Goal: Check status: Check status

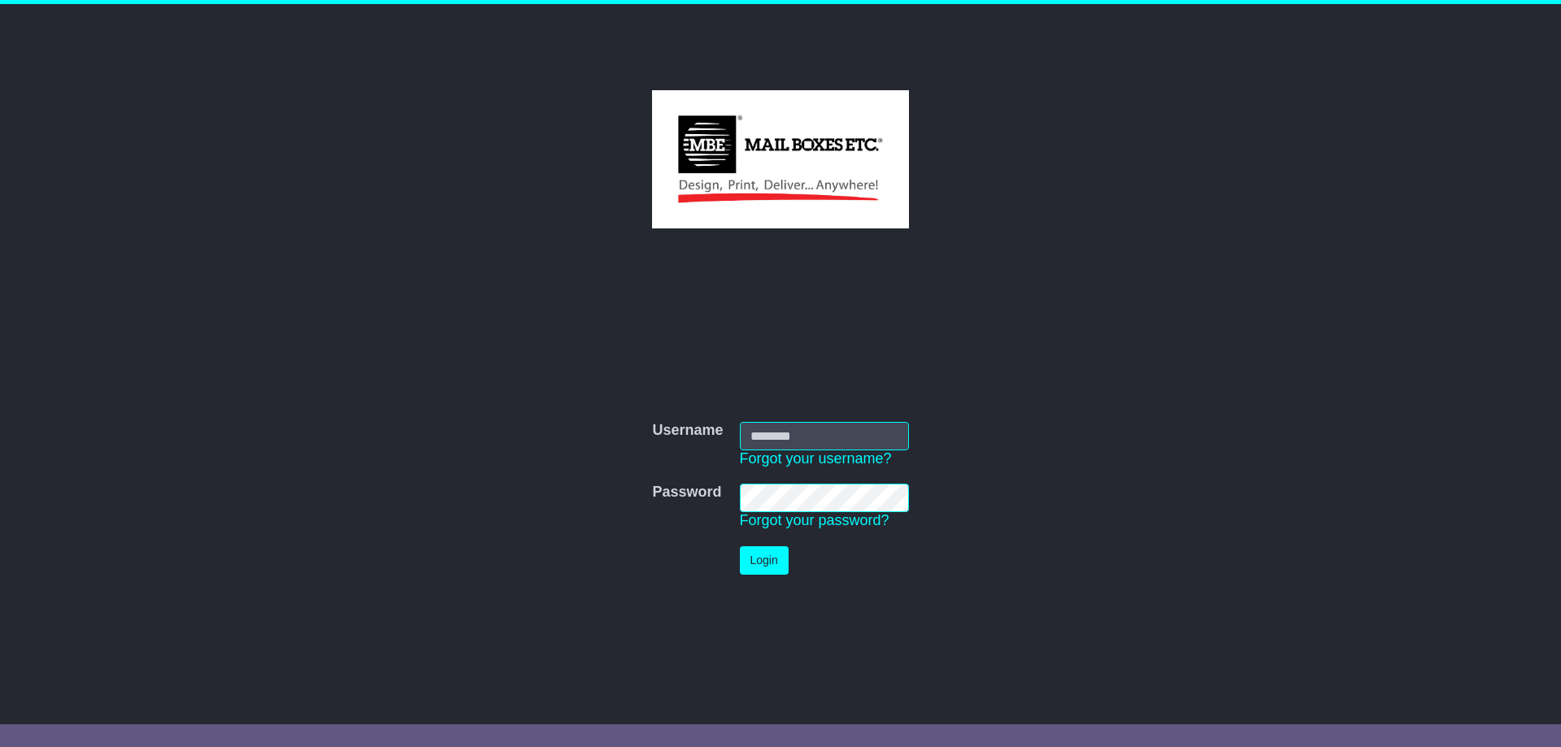
type input "**********"
click at [763, 551] on button "Login" at bounding box center [764, 560] width 49 height 28
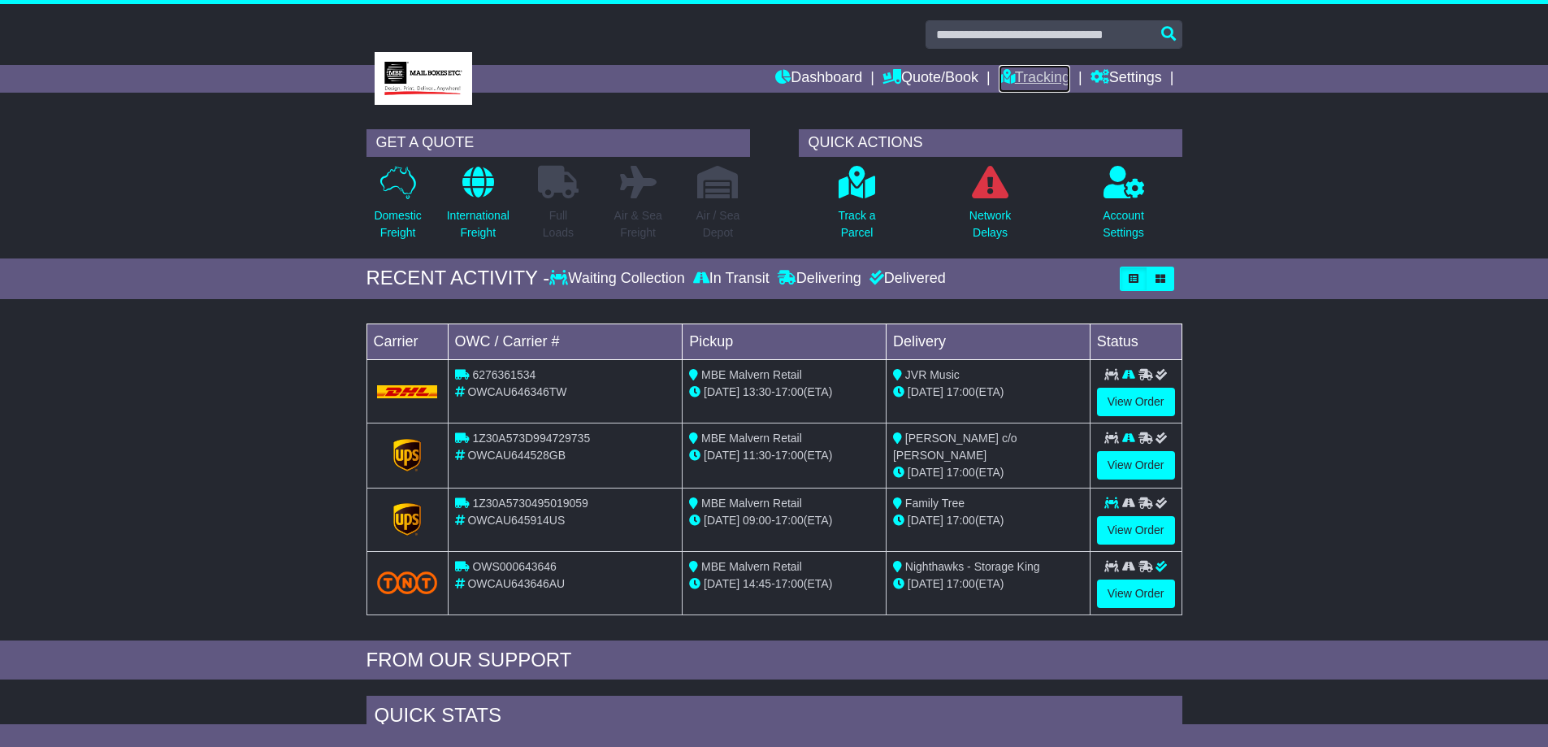
click at [1041, 78] on link "Tracking" at bounding box center [1035, 79] width 72 height 28
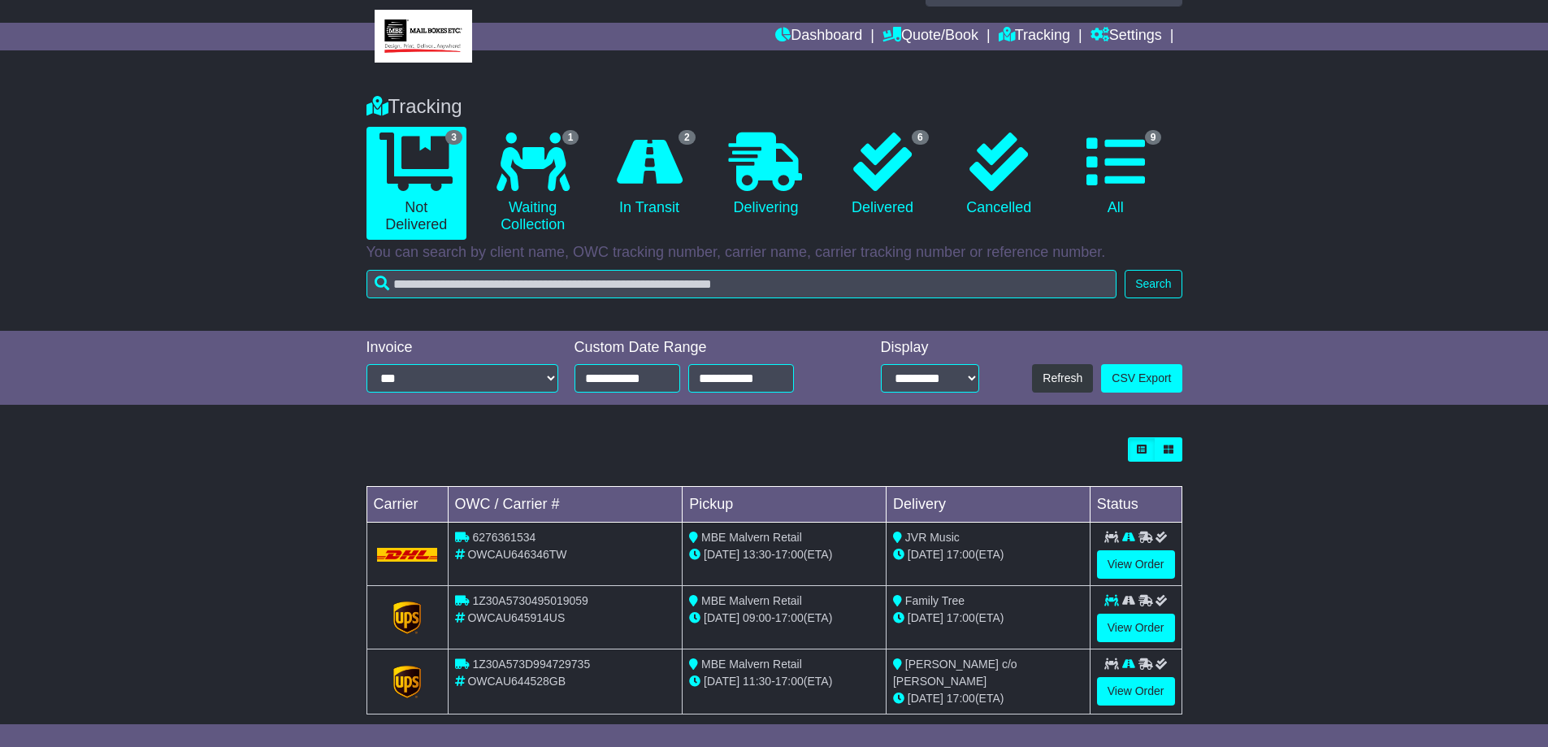
scroll to position [66, 0]
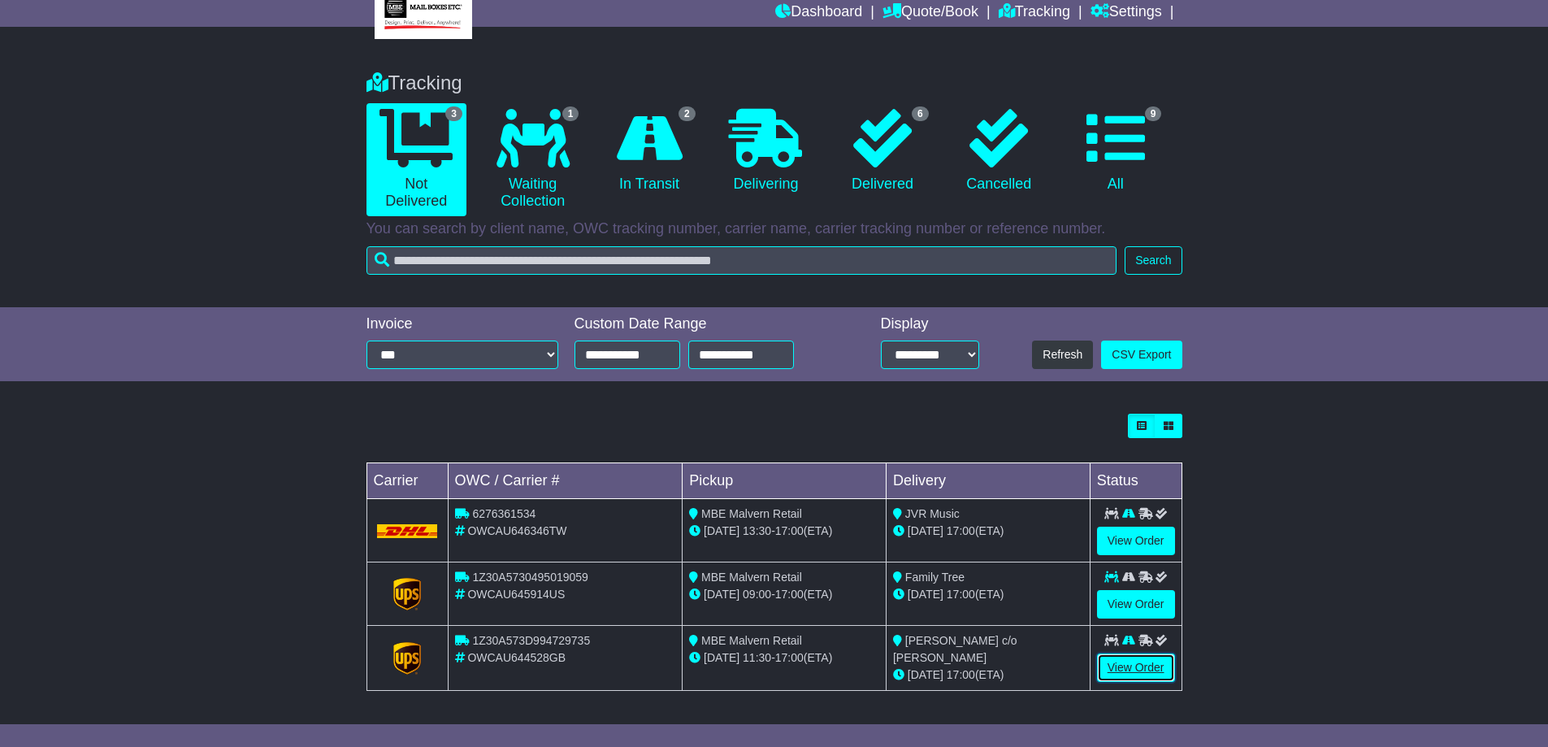
click at [1135, 662] on link "View Order" at bounding box center [1136, 667] width 78 height 28
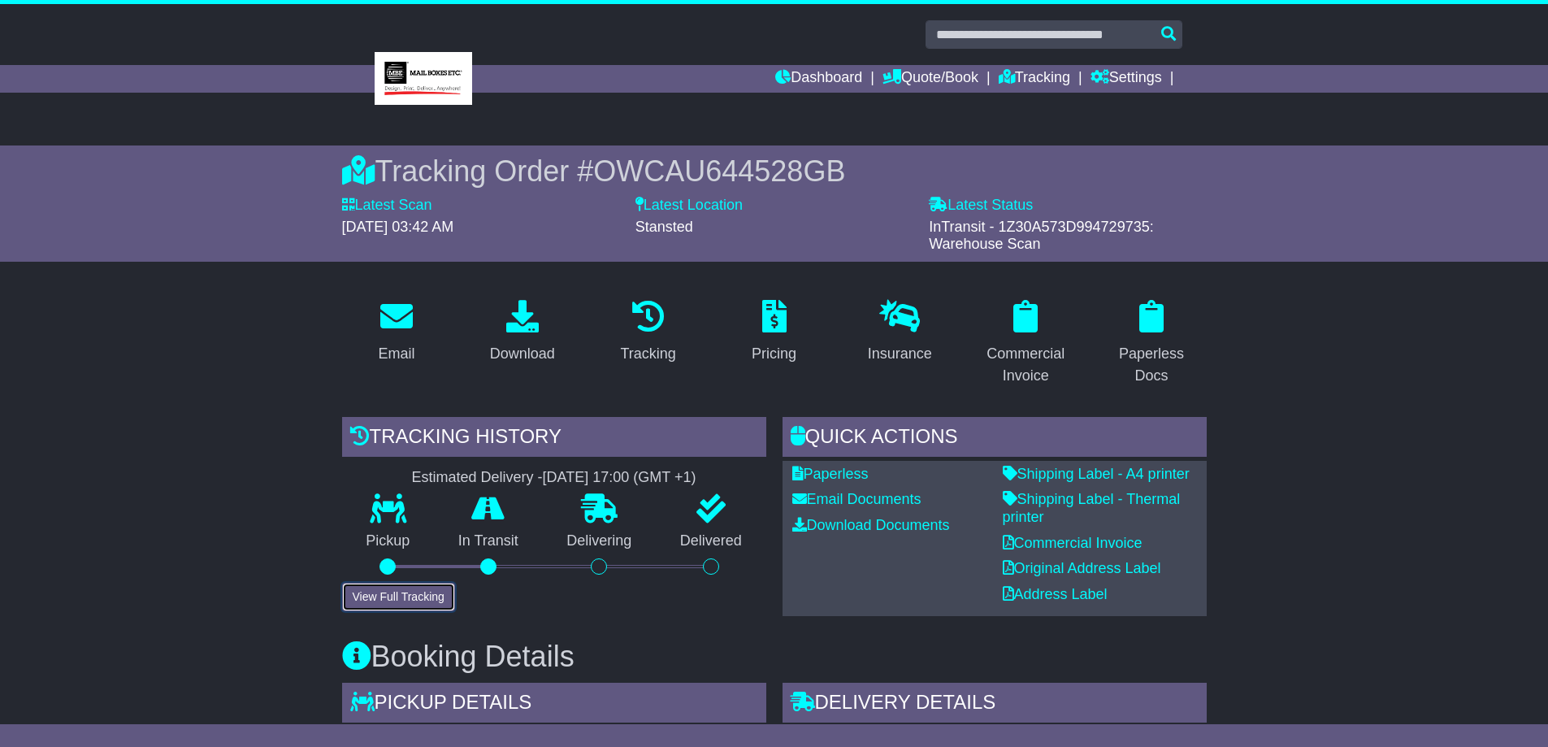
click at [419, 600] on button "View Full Tracking" at bounding box center [398, 597] width 113 height 28
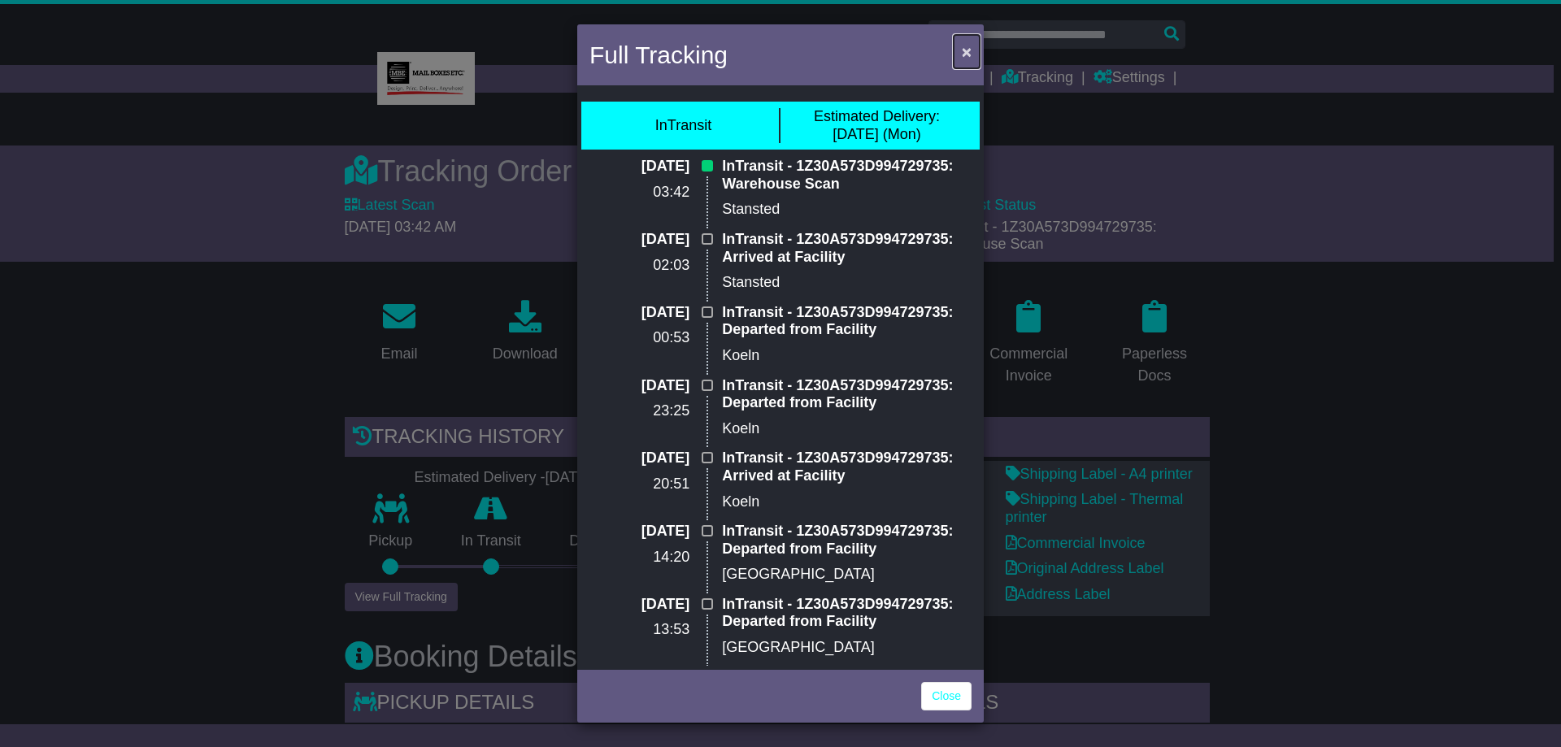
click at [964, 50] on span "×" at bounding box center [967, 51] width 10 height 19
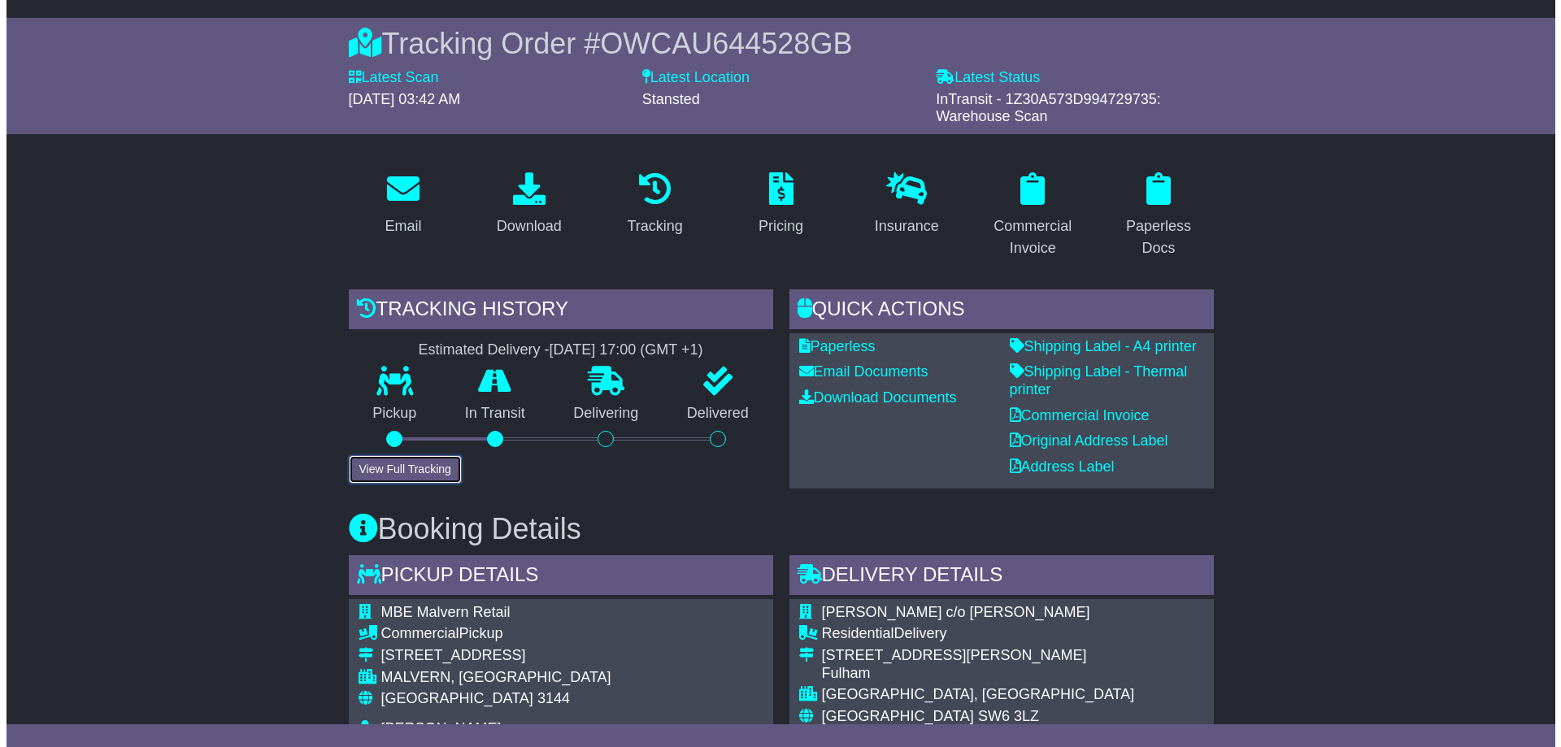
scroll to position [163, 0]
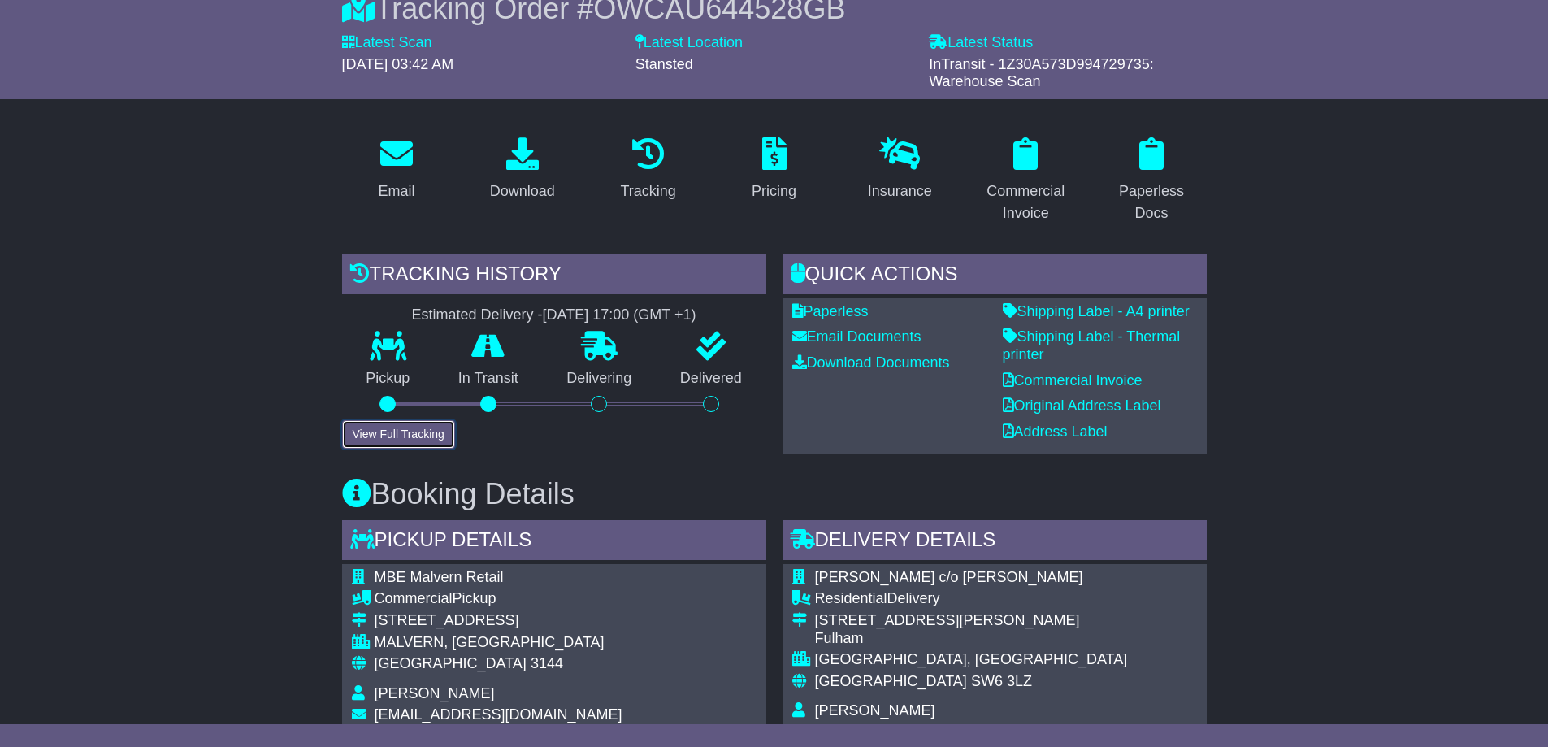
click at [406, 436] on button "View Full Tracking" at bounding box center [398, 434] width 113 height 28
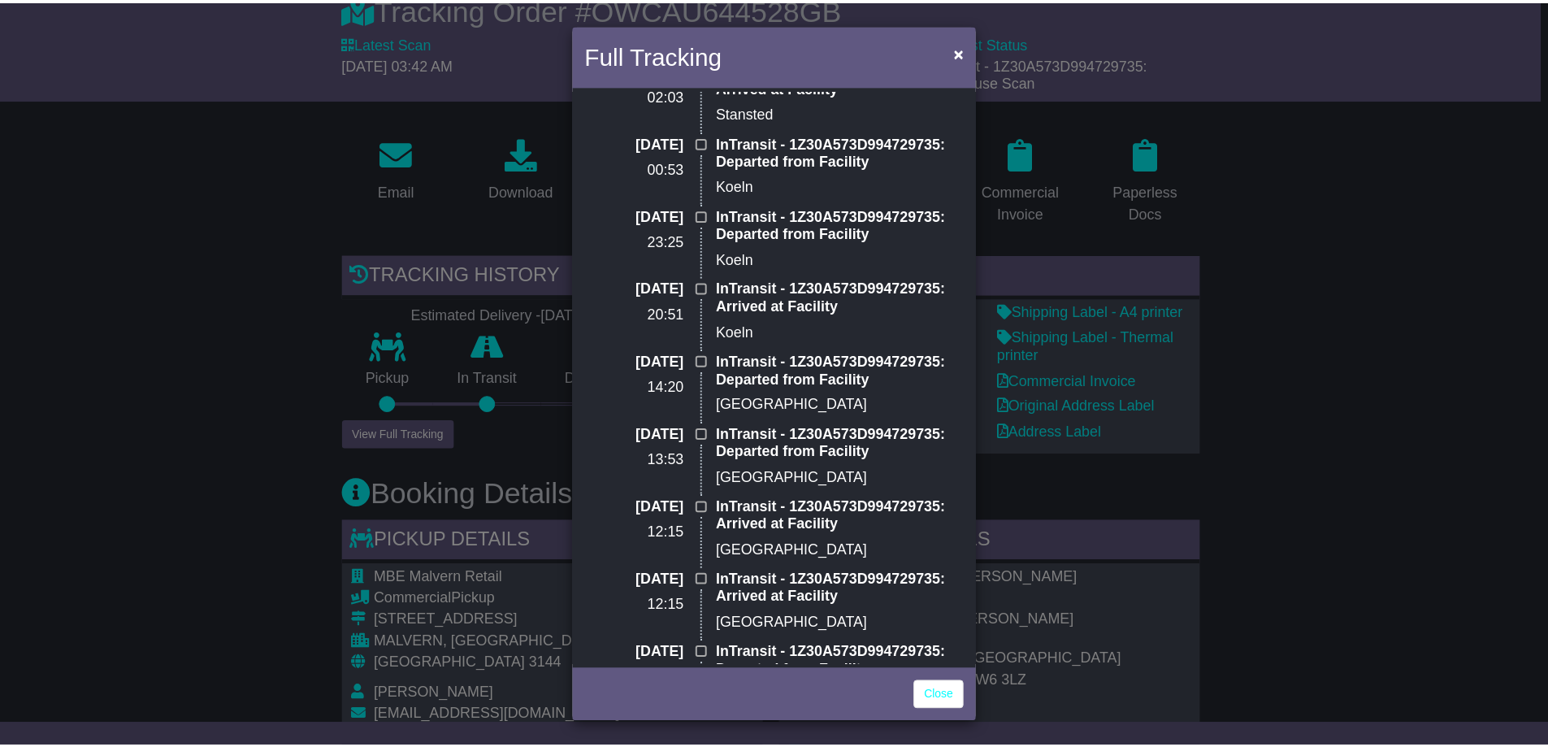
scroll to position [0, 0]
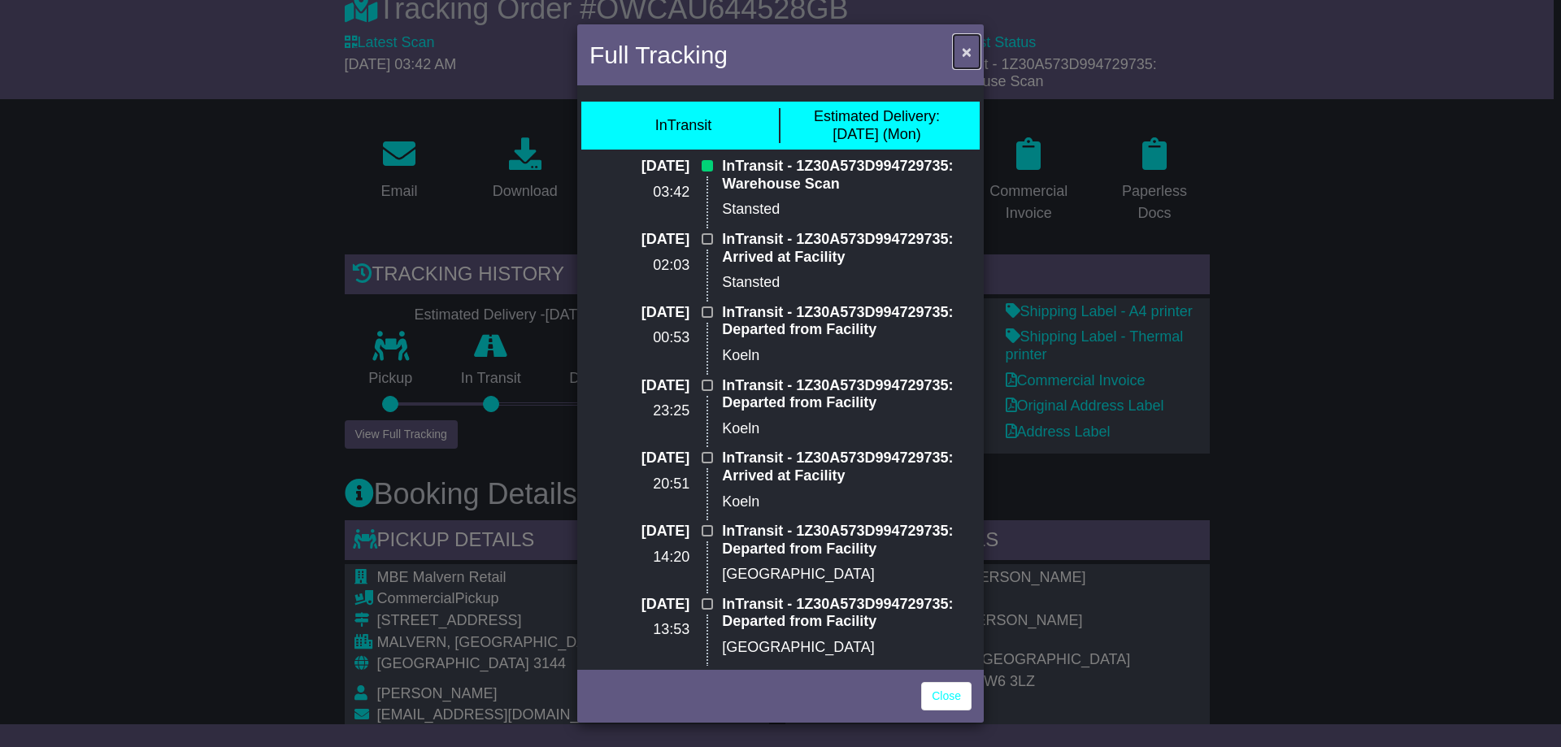
click at [963, 46] on span "×" at bounding box center [967, 51] width 10 height 19
